Goal: Communication & Community: Answer question/provide support

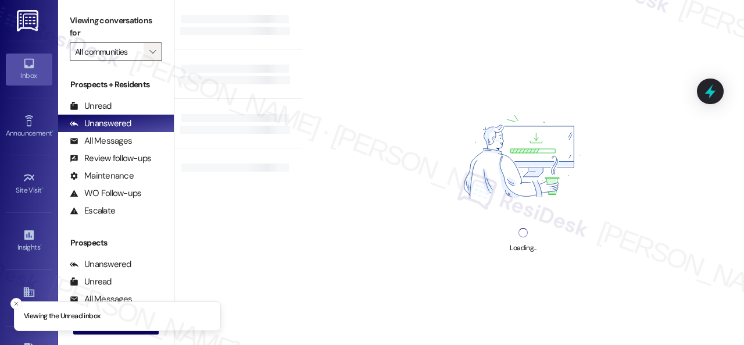
click at [155, 49] on icon "" at bounding box center [152, 51] width 6 height 9
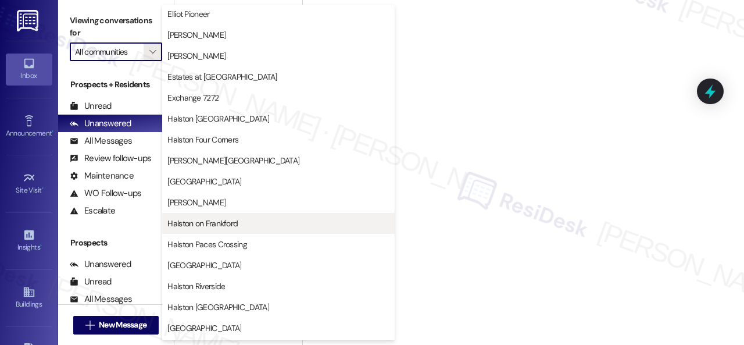
scroll to position [349, 0]
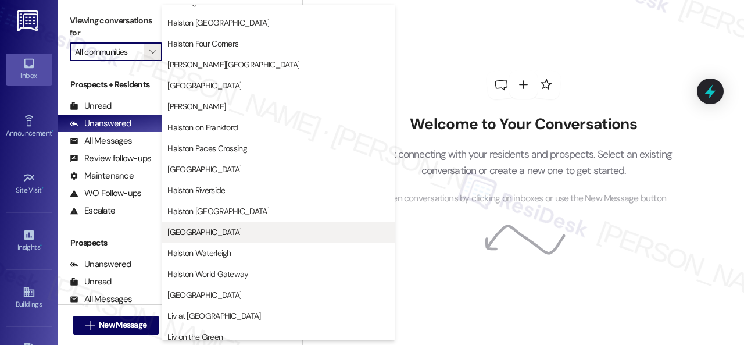
click at [192, 229] on span "[GEOGRAPHIC_DATA]" at bounding box center [204, 232] width 74 height 12
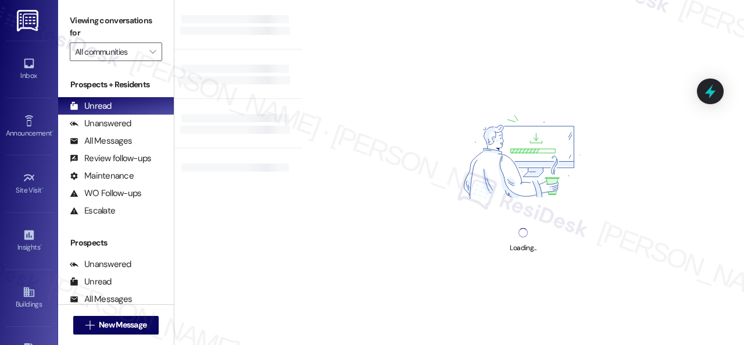
type input "[GEOGRAPHIC_DATA]"
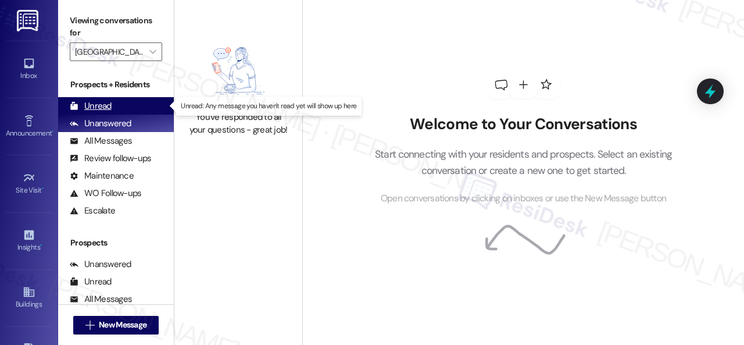
click at [109, 106] on div "Unread" at bounding box center [91, 106] width 42 height 12
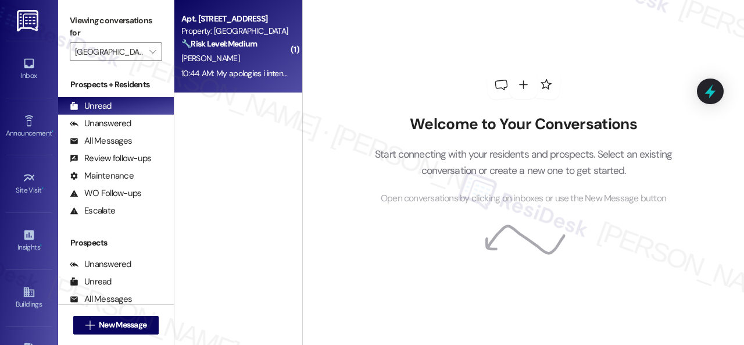
click at [256, 56] on div "[PERSON_NAME]" at bounding box center [235, 58] width 110 height 15
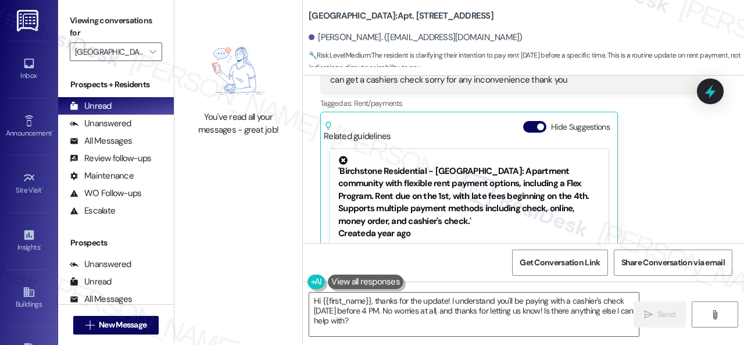
scroll to position [6243, 0]
click at [379, 247] on div "Get Conversation Link Share Conversation via email" at bounding box center [523, 262] width 441 height 38
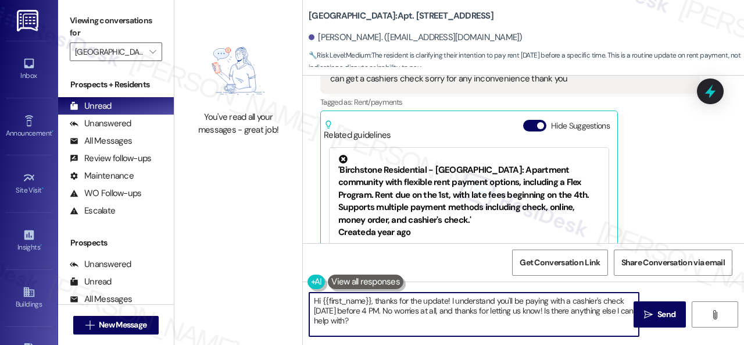
drag, startPoint x: 394, startPoint y: 330, endPoint x: 238, endPoint y: 288, distance: 161.4
click at [238, 288] on div "You've read all your messages - great job! Halston South Point: Apt. 1403, 1 Ha…" at bounding box center [459, 172] width 570 height 345
paste textarea "Thanks for updating us on your payment plan! We appreciate you letting us know.…"
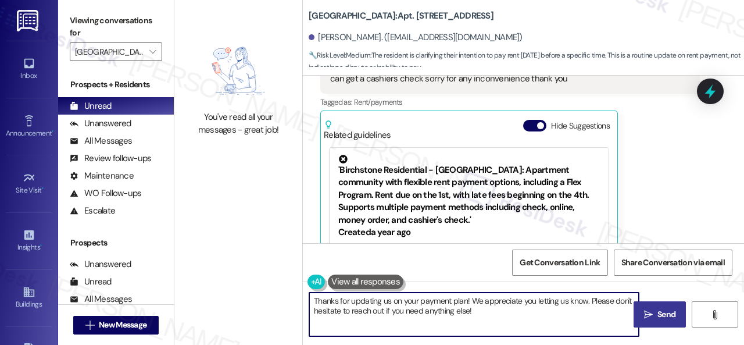
type textarea "Thanks for updating us on your payment plan! We appreciate you letting us know.…"
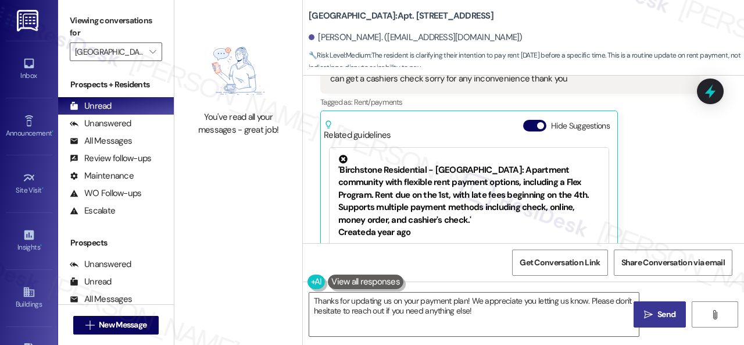
click at [648, 312] on icon "" at bounding box center [648, 314] width 9 height 9
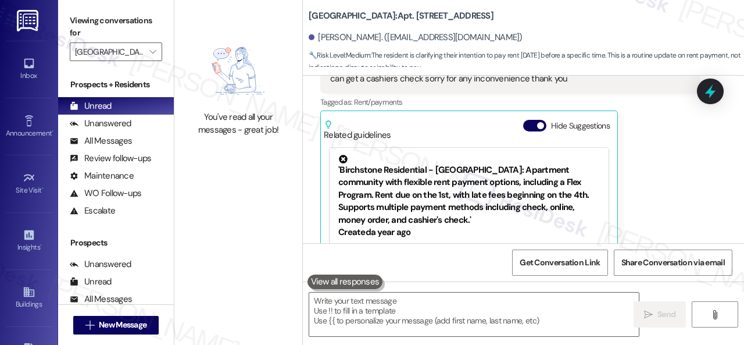
scroll to position [6241, 0]
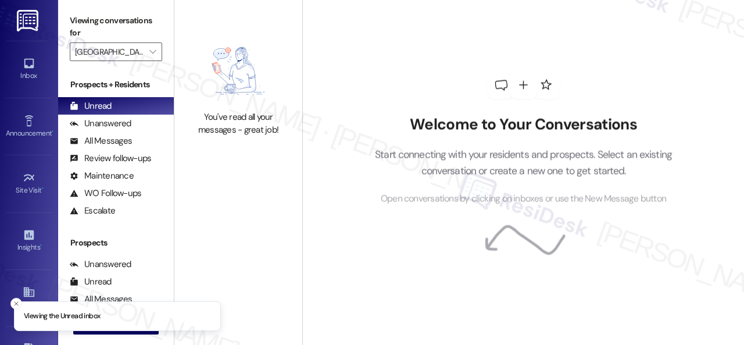
type input "[GEOGRAPHIC_DATA]"
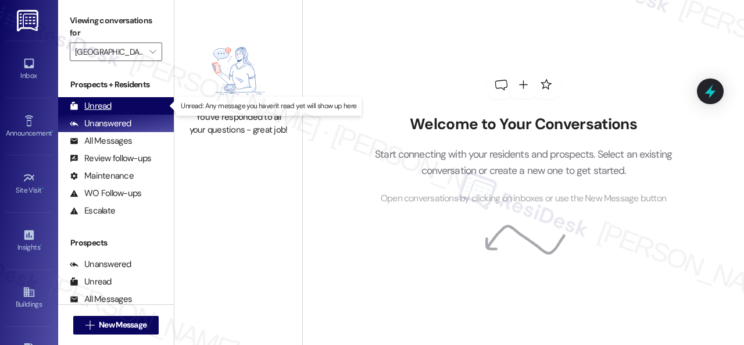
click at [95, 104] on div "Unread" at bounding box center [91, 106] width 42 height 12
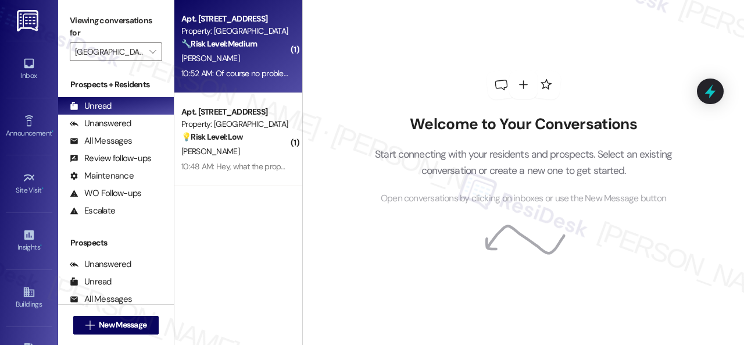
click at [250, 66] on div "10:52 AM: Of course no problem thank you guys 10:52 AM: Of course no problem th…" at bounding box center [235, 73] width 110 height 15
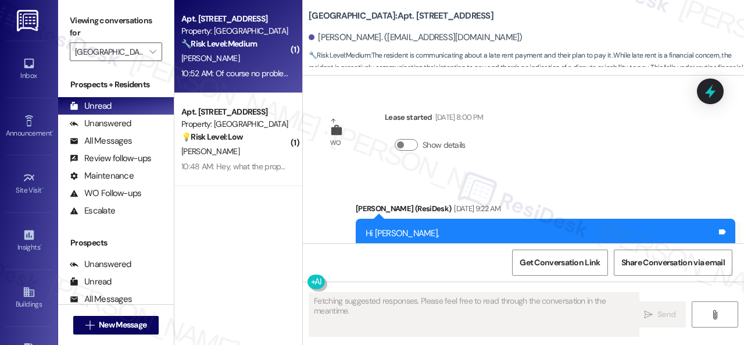
scroll to position [6312, 0]
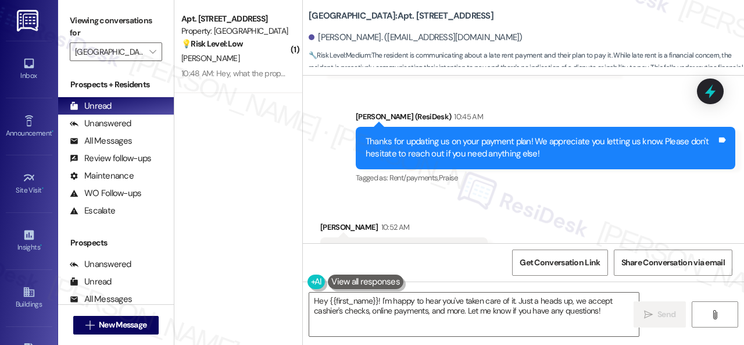
drag, startPoint x: 603, startPoint y: 313, endPoint x: 87, endPoint y: 249, distance: 519.6
click at [225, 270] on div "( 1 ) Apt. [STREET_ADDRESS] Property: [GEOGRAPHIC_DATA] 💡 Risk Level: Low The r…" at bounding box center [459, 172] width 570 height 345
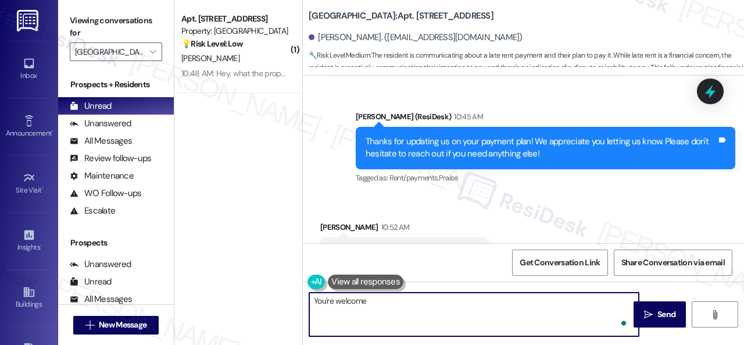
type textarea "You're welcome!"
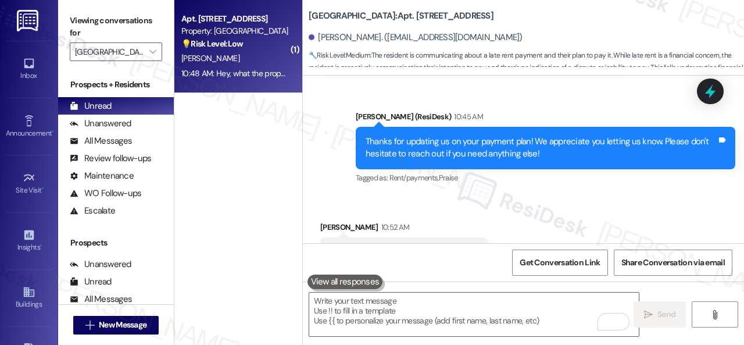
click at [256, 53] on div "[PERSON_NAME]" at bounding box center [235, 58] width 110 height 15
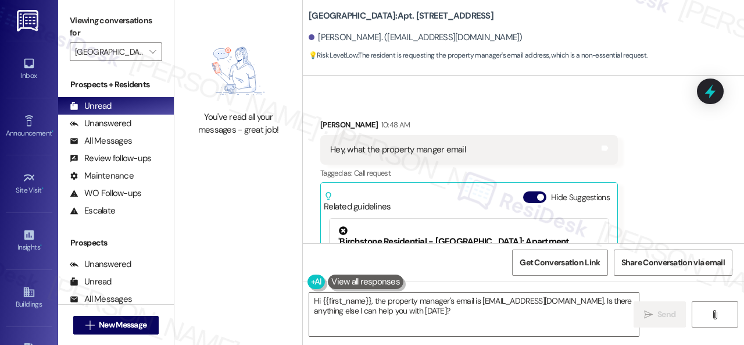
scroll to position [13085, 0]
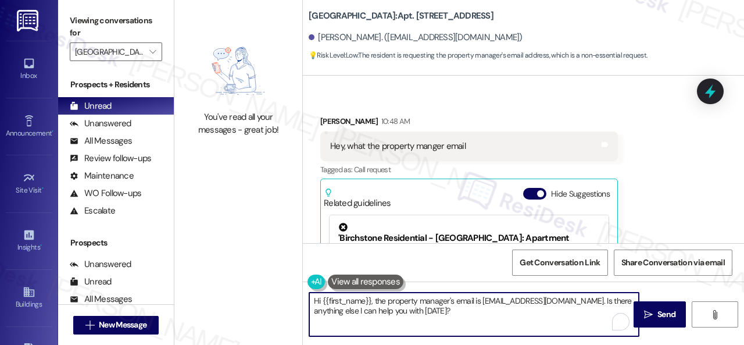
drag, startPoint x: 373, startPoint y: 299, endPoint x: 462, endPoint y: 315, distance: 90.2
click at [454, 317] on textarea "Hi {{first_name}}, the property manager's email is [EMAIL_ADDRESS][DOMAIN_NAME]…" at bounding box center [474, 314] width 330 height 44
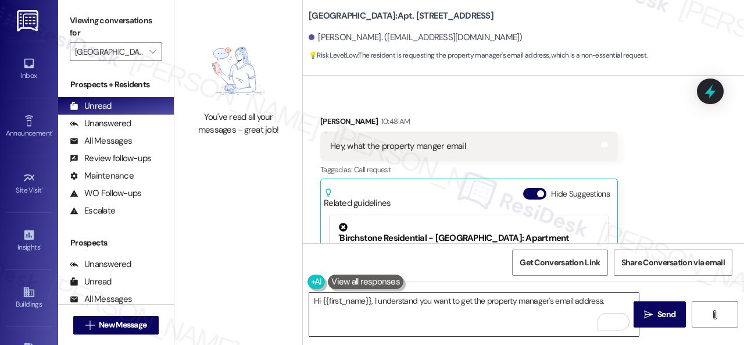
click at [620, 301] on textarea "Hi {{first_name}}, I understand you want to get the property manager's email ad…" at bounding box center [474, 314] width 330 height 44
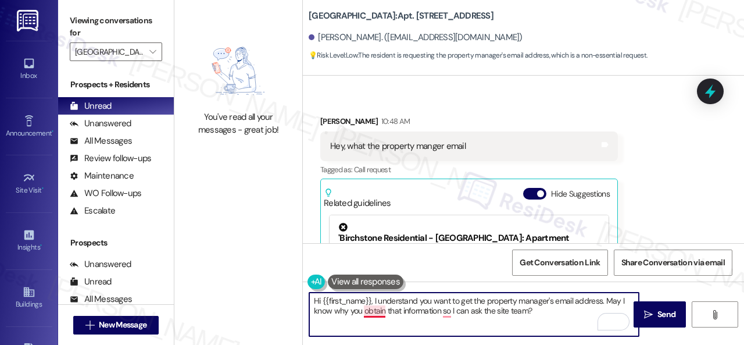
click at [372, 316] on textarea "Hi {{first_name}}, I understand you want to get the property manager's email ad…" at bounding box center [474, 314] width 330 height 44
click at [347, 312] on textarea "Hi {{first_name}}, I understand you want to get the property manager's email ad…" at bounding box center [474, 314] width 330 height 44
click at [364, 313] on textarea "Hi {{first_name}}, I understand you want to get the property manager's email ad…" at bounding box center [474, 314] width 330 height 44
click at [566, 312] on textarea "Hi {{first_name}}, I understand you want to get the property manager's email ad…" at bounding box center [474, 314] width 330 height 44
type textarea "Hi {{first_name}}, I understand you want to get the property manager's email ad…"
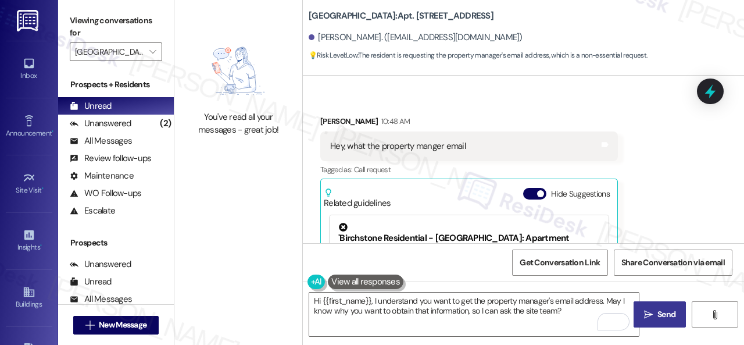
click at [650, 321] on button " Send" at bounding box center [660, 314] width 52 height 26
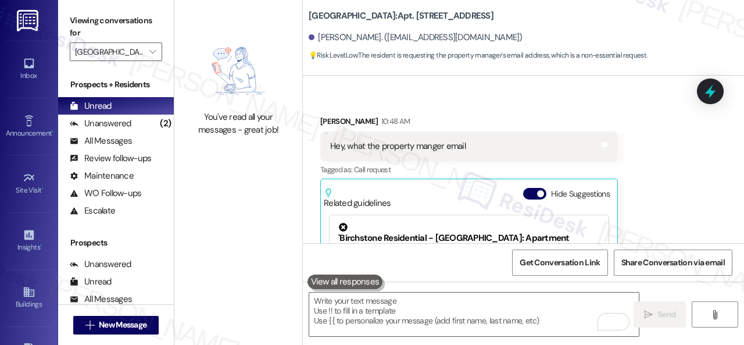
scroll to position [13201, 0]
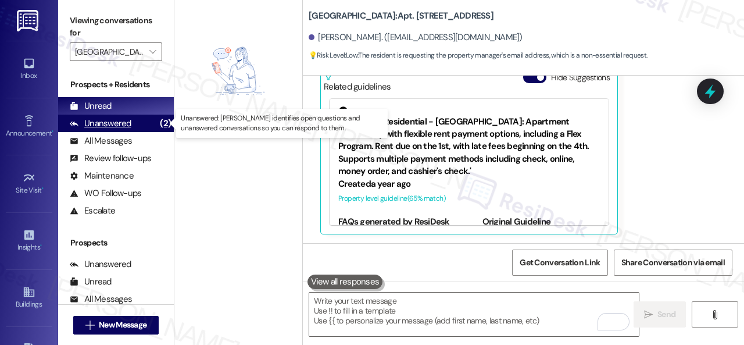
click at [109, 130] on div "Unanswered (2)" at bounding box center [116, 123] width 116 height 17
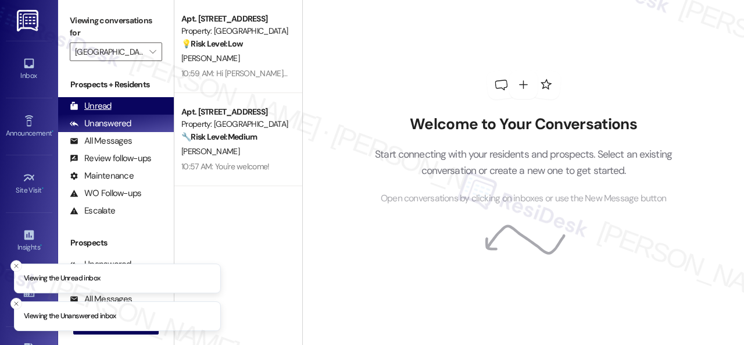
click at [105, 105] on div "Unread" at bounding box center [91, 106] width 42 height 12
